Goal: Check status: Check status

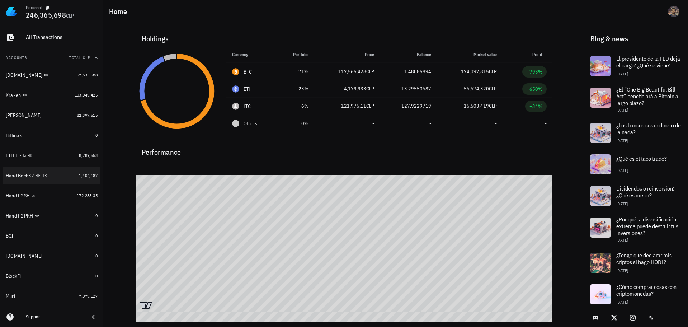
scroll to position [57, 0]
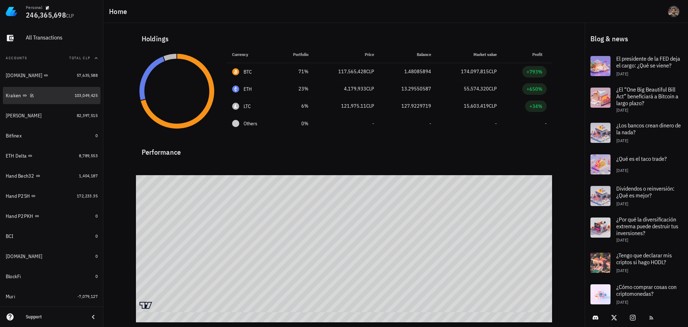
click at [65, 94] on div "Kraken" at bounding box center [39, 95] width 66 height 7
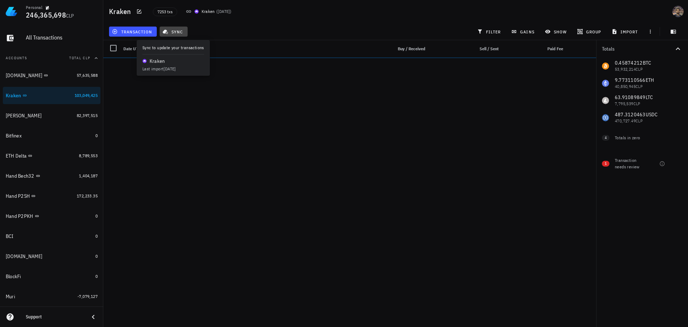
click at [176, 31] on span "sync" at bounding box center [173, 32] width 19 height 6
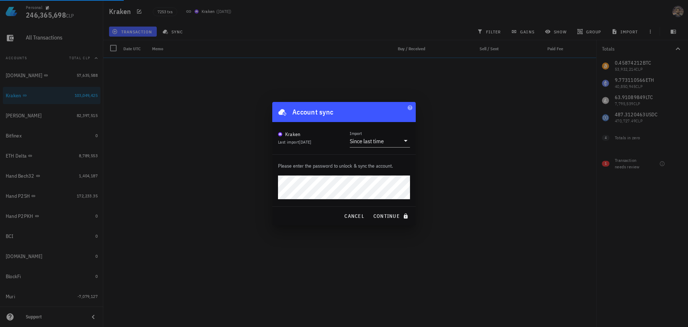
click at [0, 326] on com-1password-button at bounding box center [0, 327] width 0 height 0
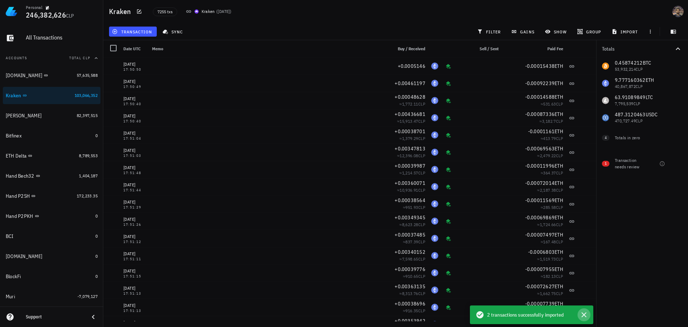
click at [582, 315] on icon "button" at bounding box center [584, 314] width 9 height 9
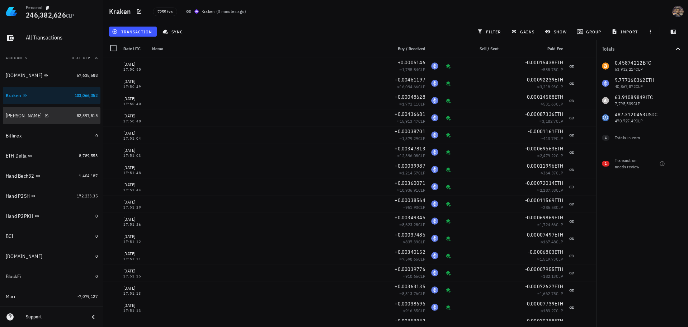
click at [50, 115] on div "[PERSON_NAME]" at bounding box center [40, 115] width 68 height 7
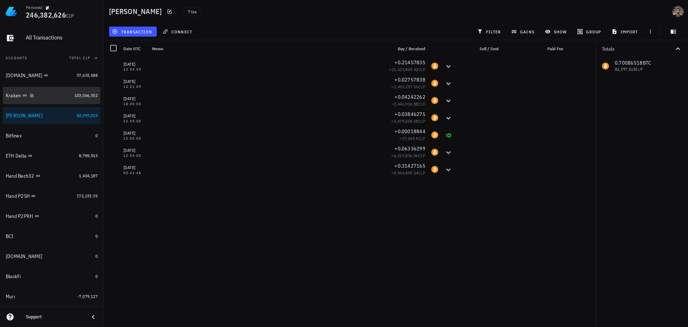
click at [71, 91] on link "Kraken 103,066,352" at bounding box center [52, 95] width 98 height 17
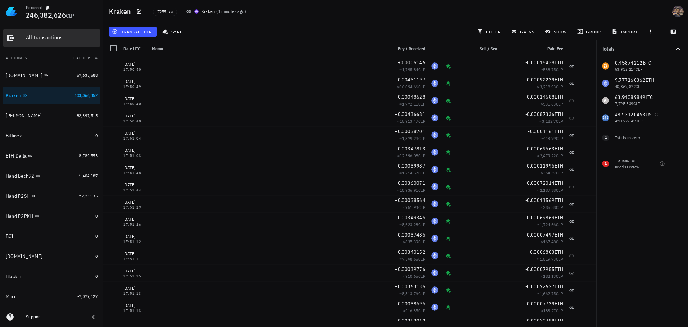
click at [71, 38] on div "All Transactions" at bounding box center [62, 37] width 72 height 7
